Goal: Navigation & Orientation: Go to known website

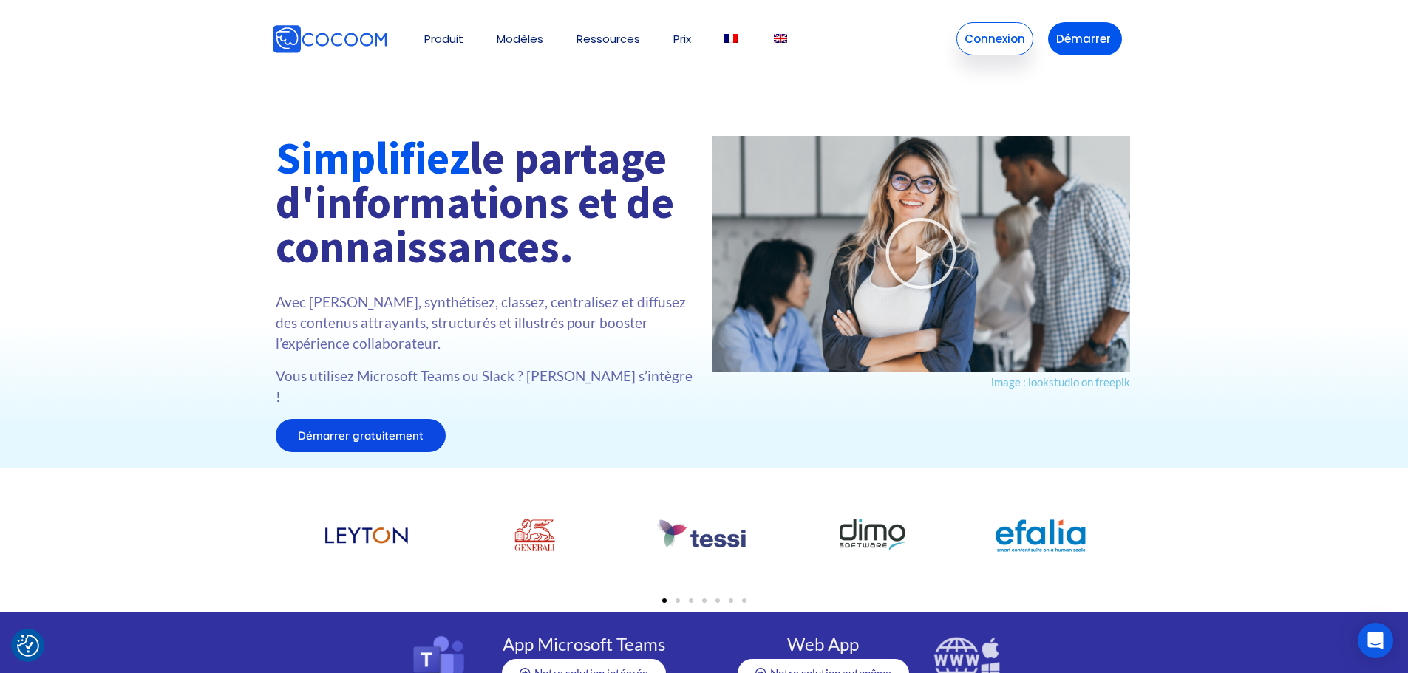
click at [1013, 43] on link "Connexion" at bounding box center [994, 38] width 77 height 33
click at [980, 27] on link "Connexion" at bounding box center [994, 38] width 77 height 33
